Goal: Find specific page/section: Find specific page/section

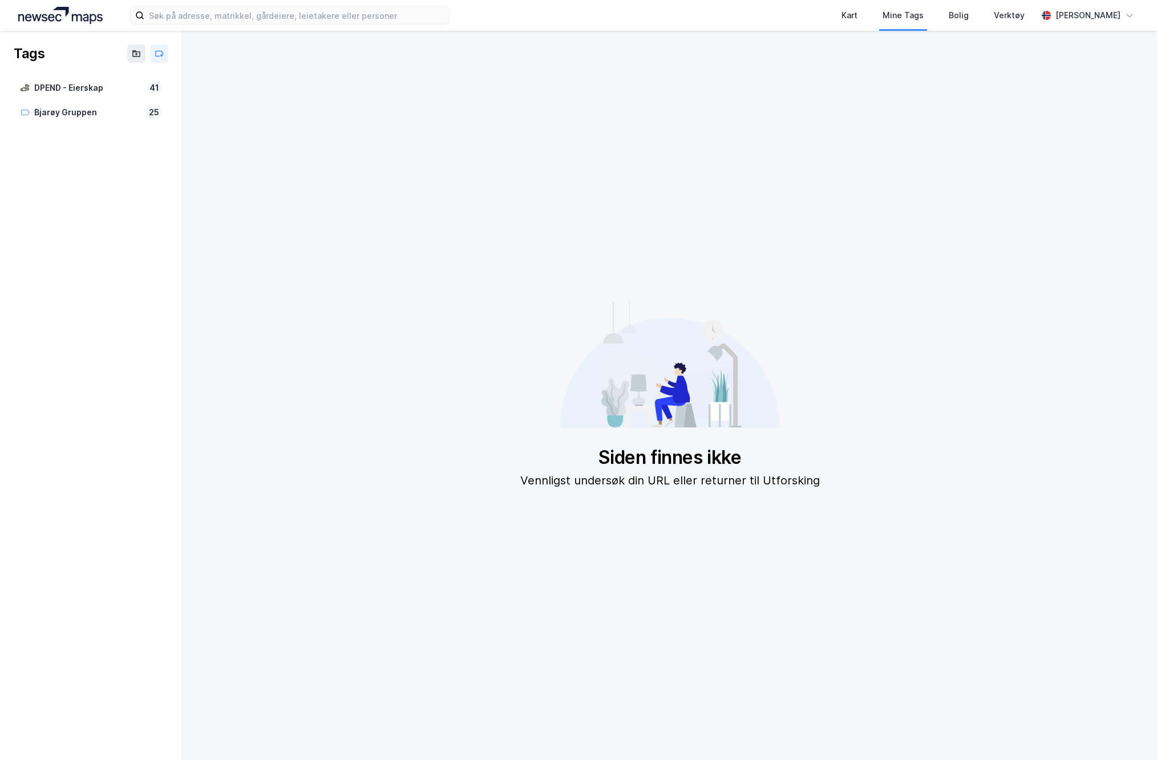
click at [65, 15] on img at bounding box center [60, 15] width 84 height 17
